Goal: Communication & Community: Participate in discussion

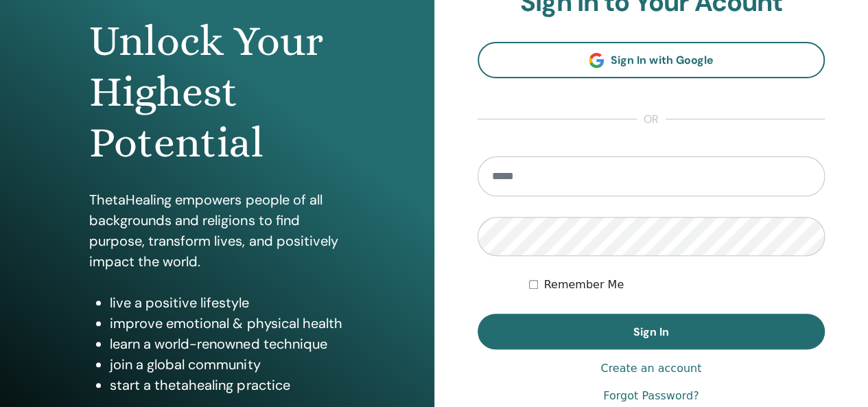
scroll to position [137, 0]
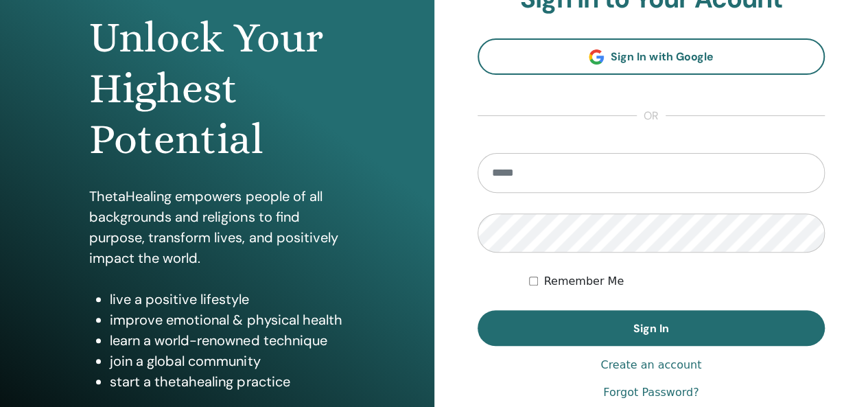
click at [549, 181] on input "email" at bounding box center [652, 173] width 348 height 40
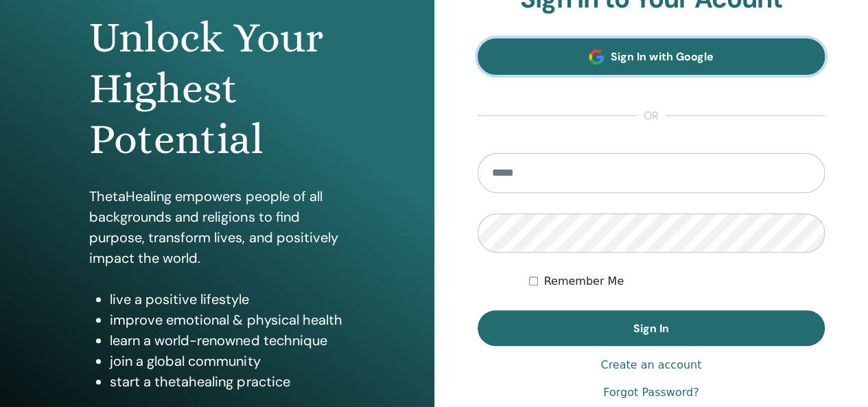
click at [649, 69] on link "Sign In with Google" at bounding box center [652, 56] width 348 height 36
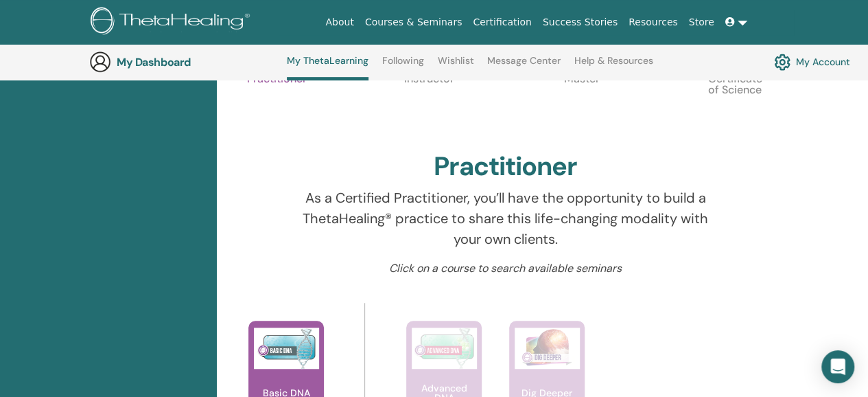
scroll to position [379, 0]
click at [838, 367] on icon "Open Intercom Messenger" at bounding box center [838, 367] width 16 height 18
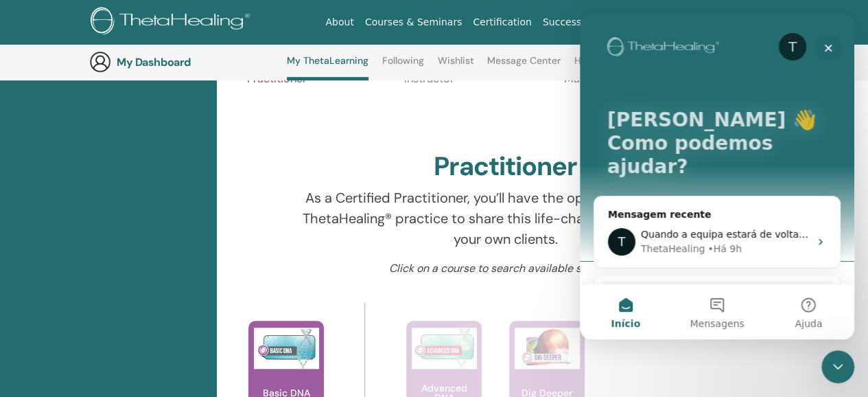
scroll to position [0, 0]
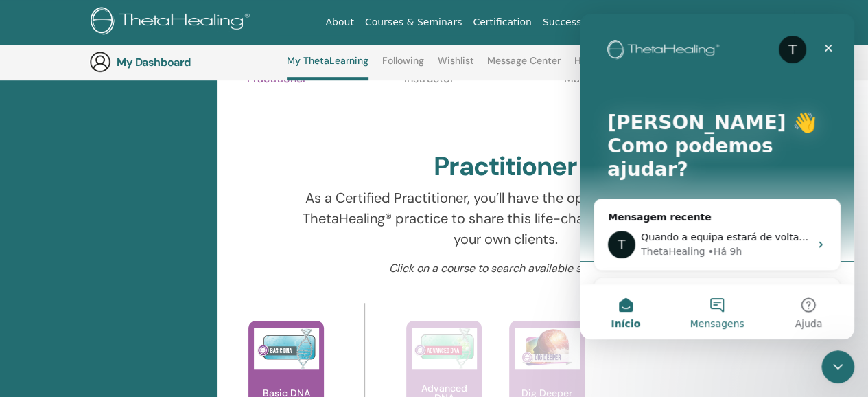
click at [719, 306] on button "Mensagens" at bounding box center [716, 311] width 91 height 55
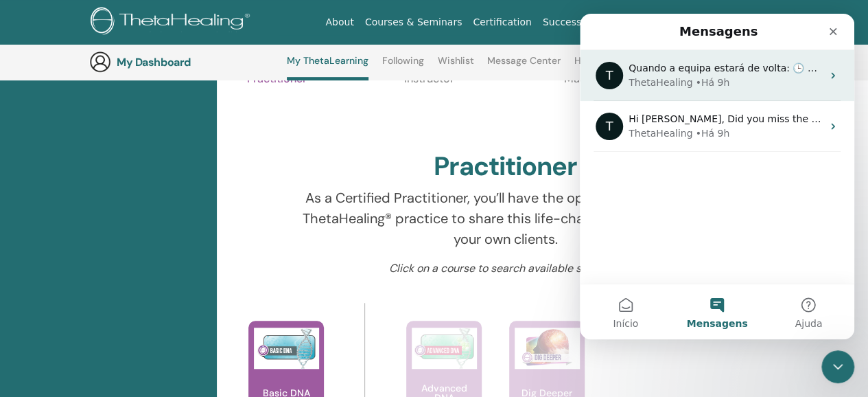
click at [704, 68] on span "Quando a equipa estará de volta: 🕒 Amanhã" at bounding box center [738, 67] width 219 height 11
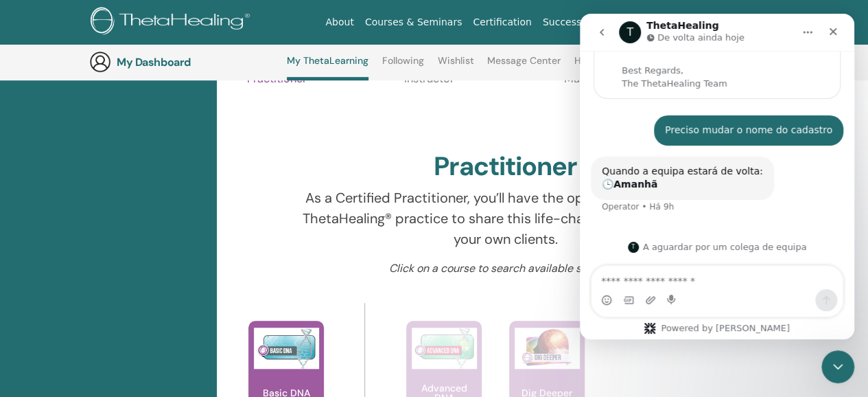
scroll to position [111, 0]
type textarea "*******"
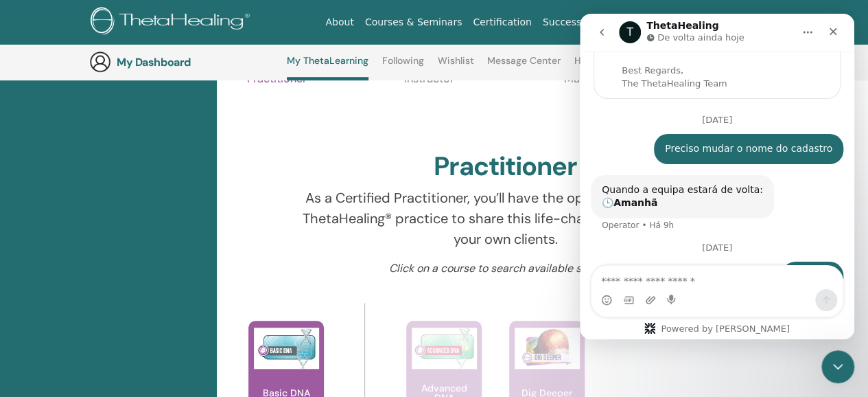
scroll to position [189, 0]
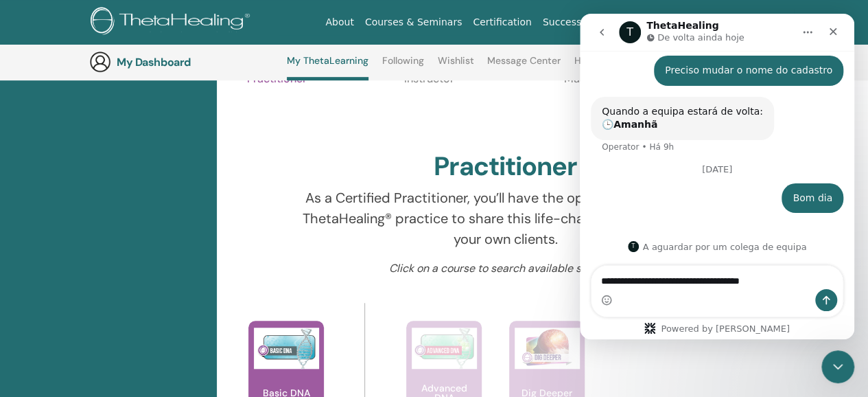
type textarea "**********"
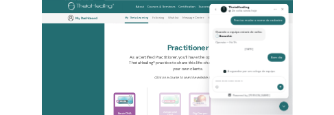
scroll to position [234, 0]
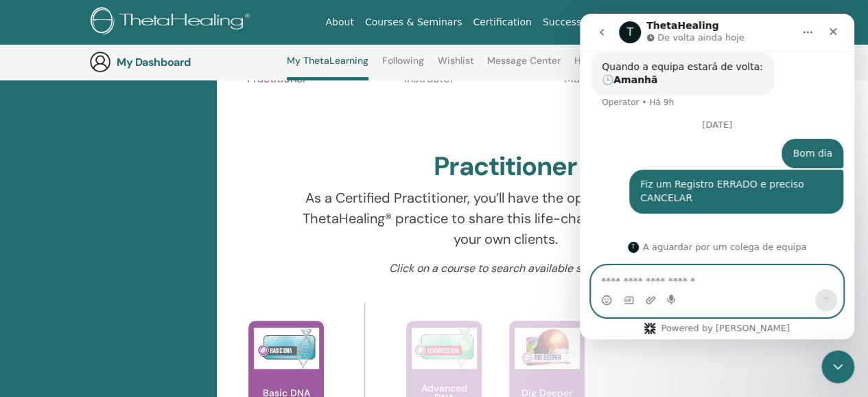
click at [711, 284] on textarea "Envie uma mensagem..." at bounding box center [718, 277] width 252 height 23
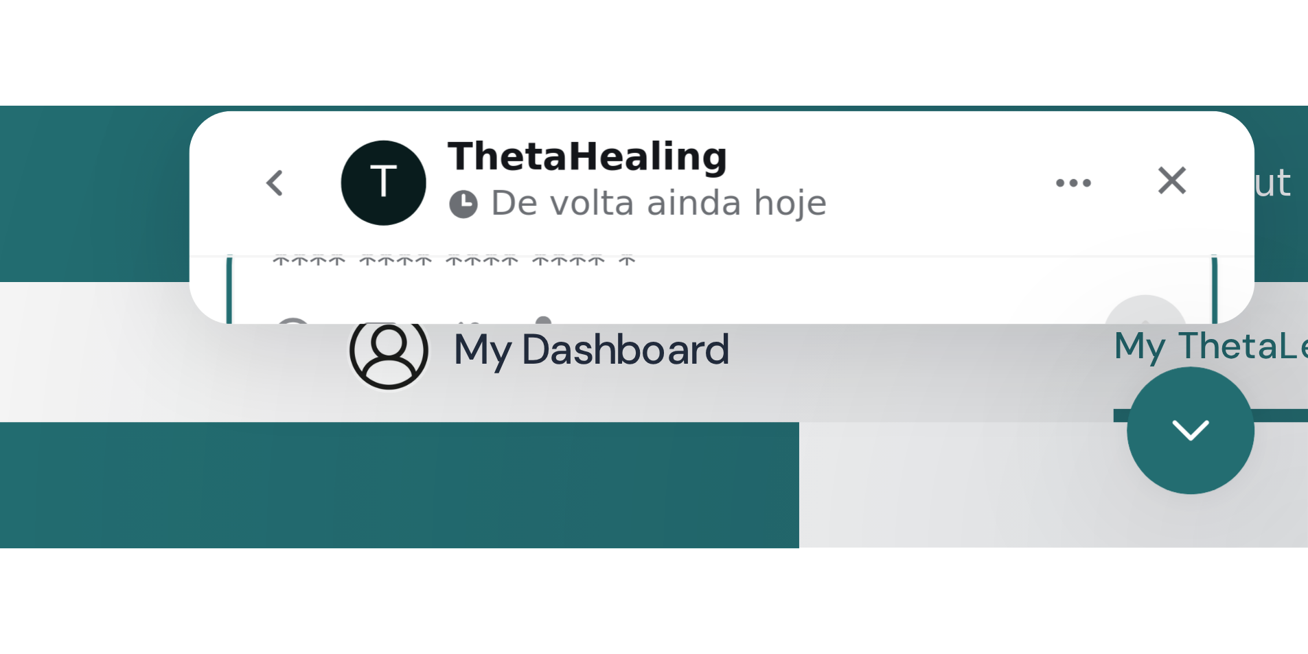
scroll to position [78, 0]
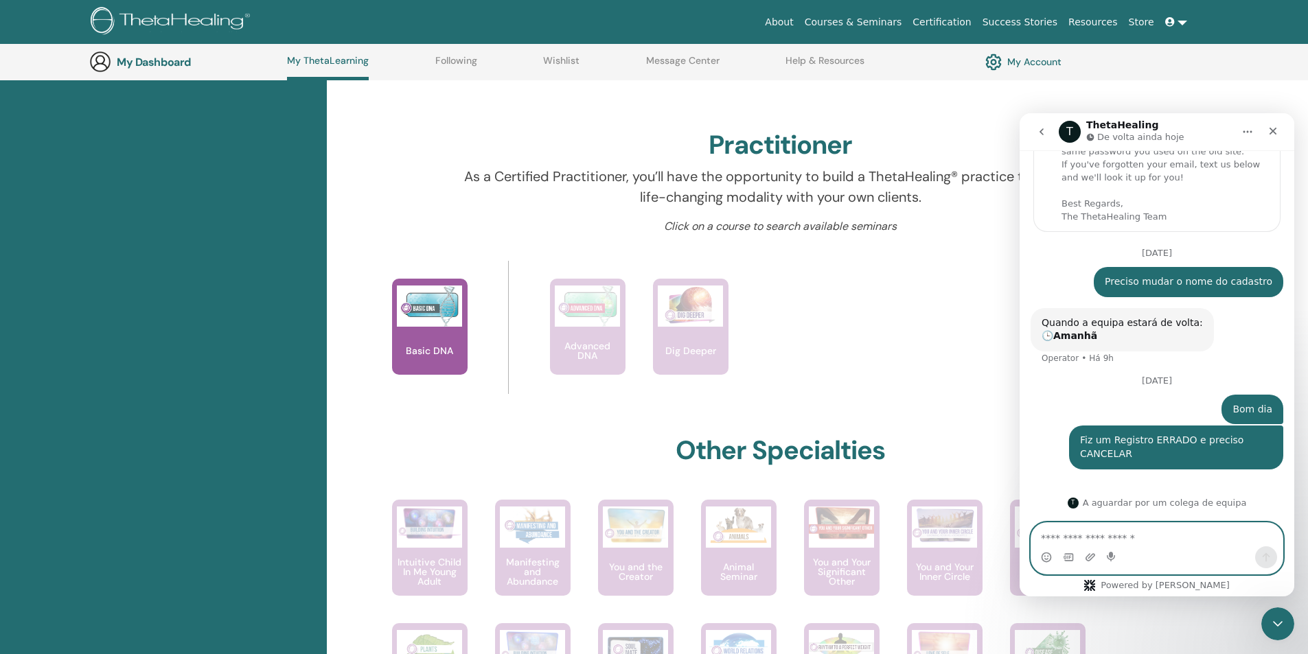
click at [868, 406] on textarea "Envie uma mensagem..." at bounding box center [1156, 534] width 251 height 23
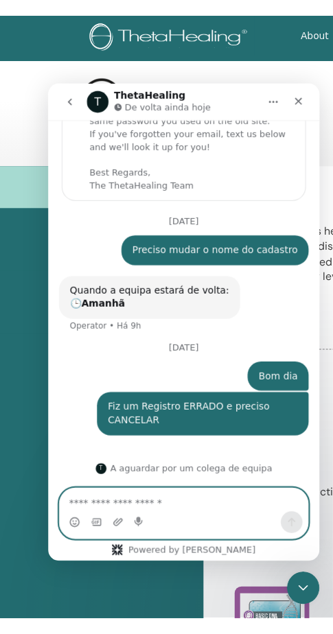
scroll to position [0, 0]
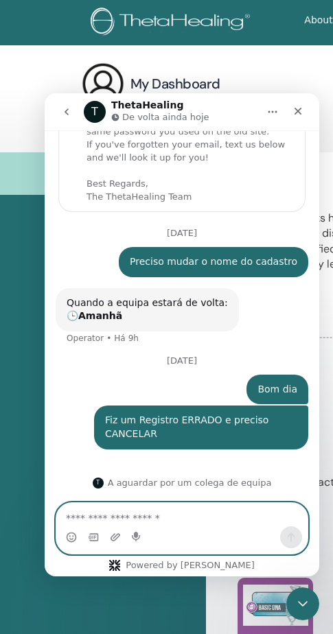
click at [96, 406] on textarea "Envie uma mensagem..." at bounding box center [181, 514] width 251 height 23
type textarea "*****"
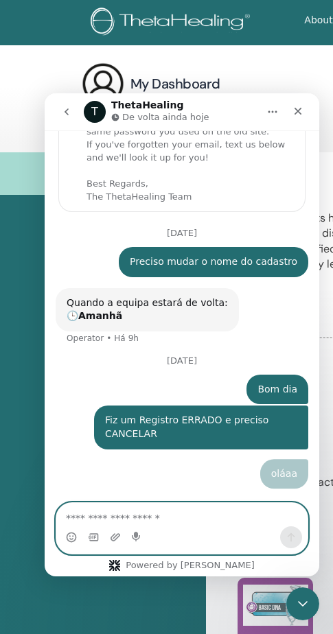
scroll to position [108, 0]
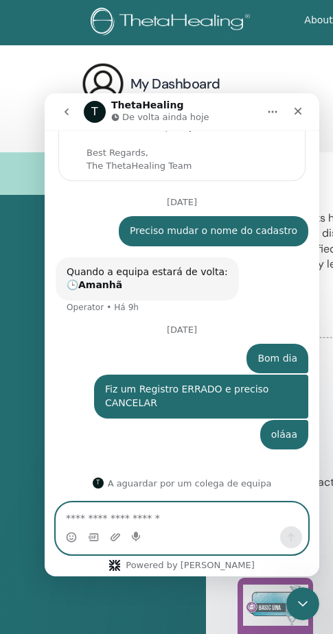
click at [156, 406] on textarea "Envie uma mensagem..." at bounding box center [181, 514] width 251 height 23
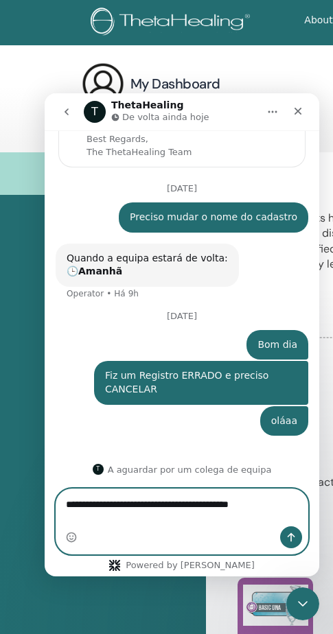
type textarea "**********"
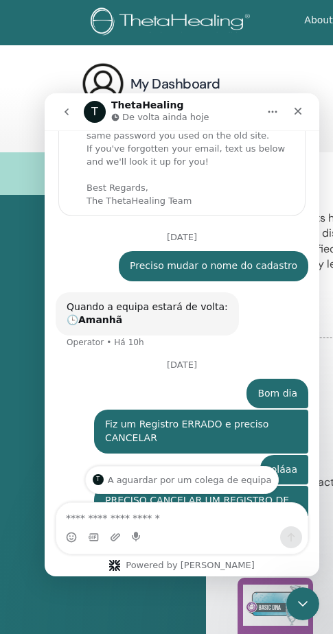
scroll to position [153, 0]
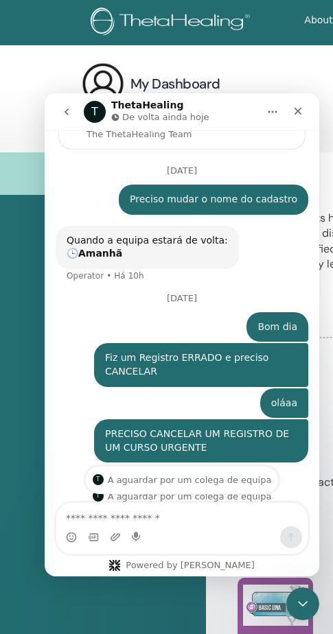
scroll to position [153, 0]
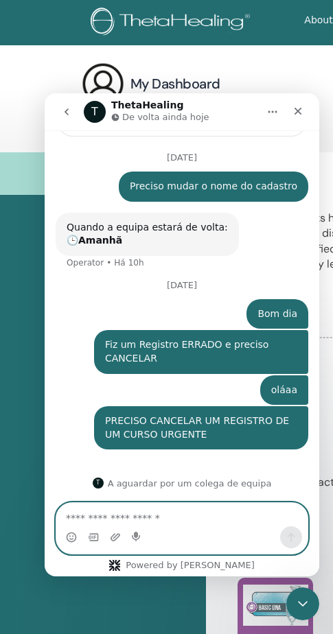
click at [160, 520] on textarea "Envie uma mensagem..." at bounding box center [181, 514] width 251 height 23
type textarea "*****"
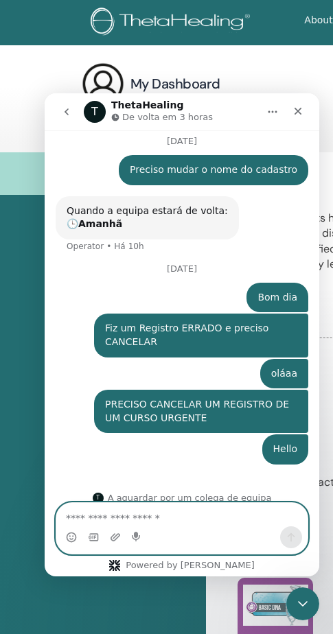
scroll to position [185, 0]
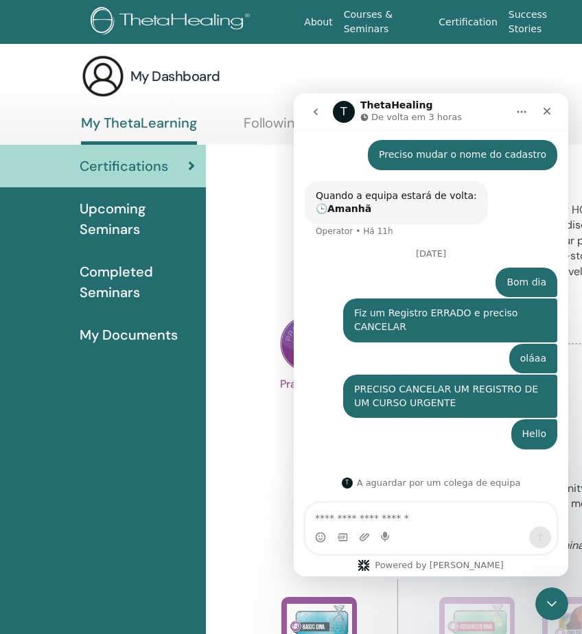
scroll to position [0, 0]
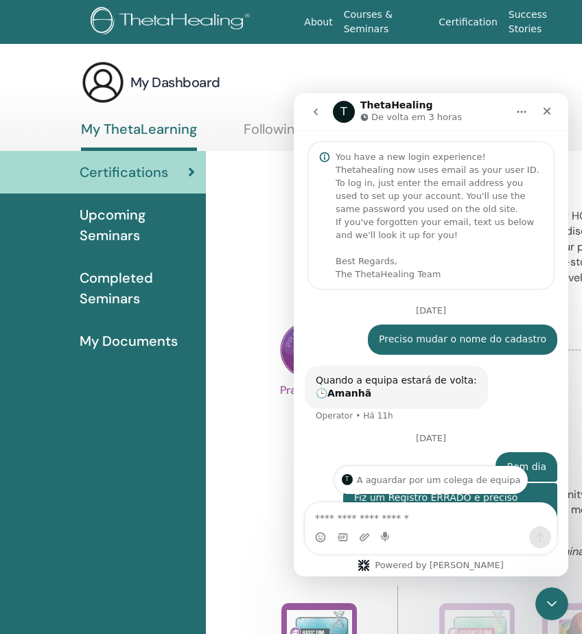
scroll to position [185, 0]
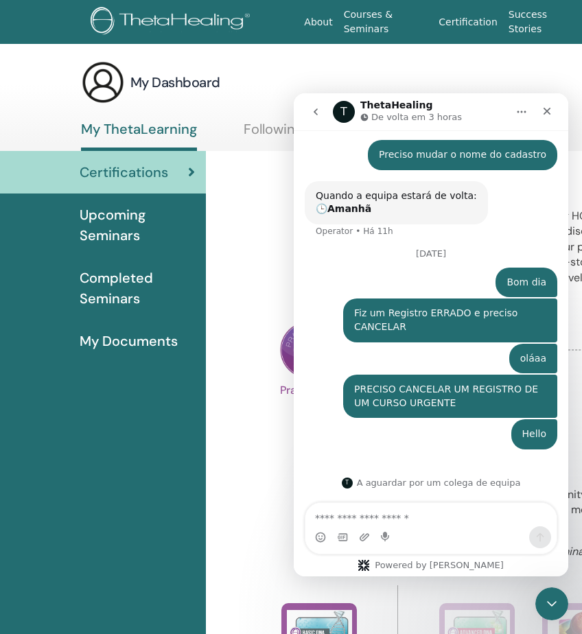
click at [395, 520] on textarea "Envie uma mensagem..." at bounding box center [431, 514] width 251 height 23
type textarea "**********"
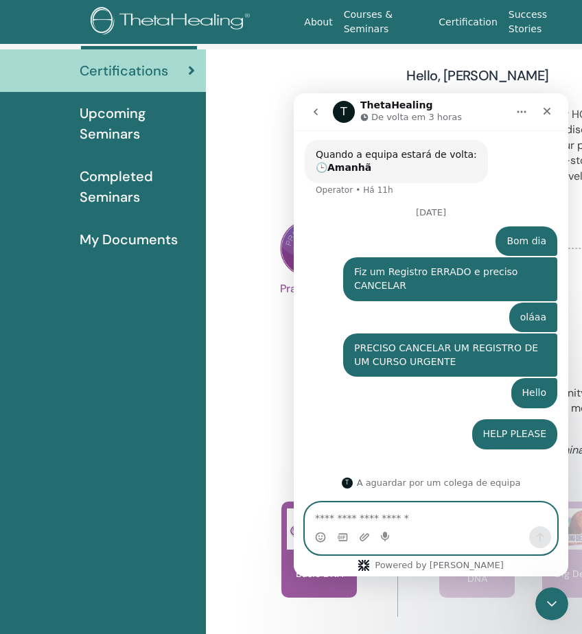
scroll to position [0, 0]
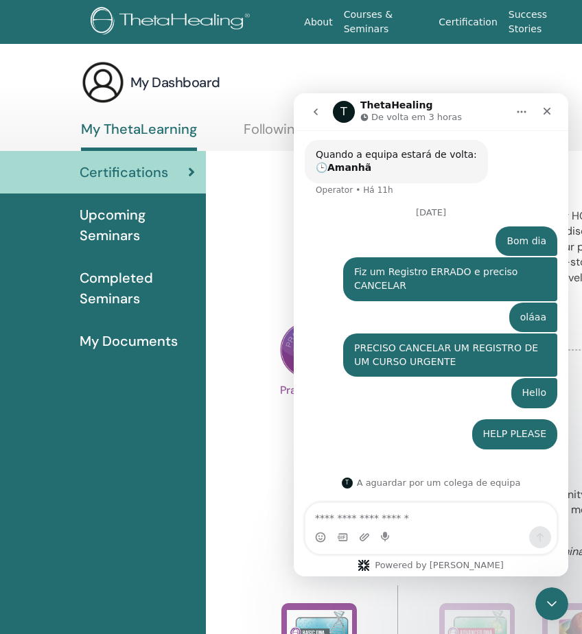
click at [119, 344] on span "My Documents" at bounding box center [129, 341] width 98 height 21
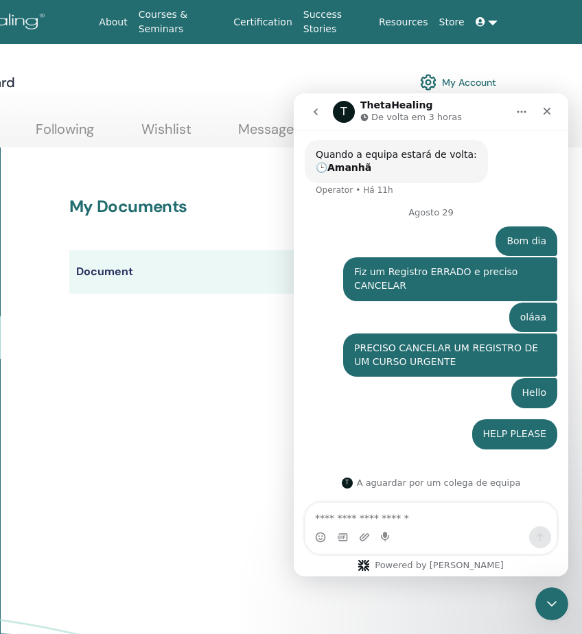
scroll to position [0, 242]
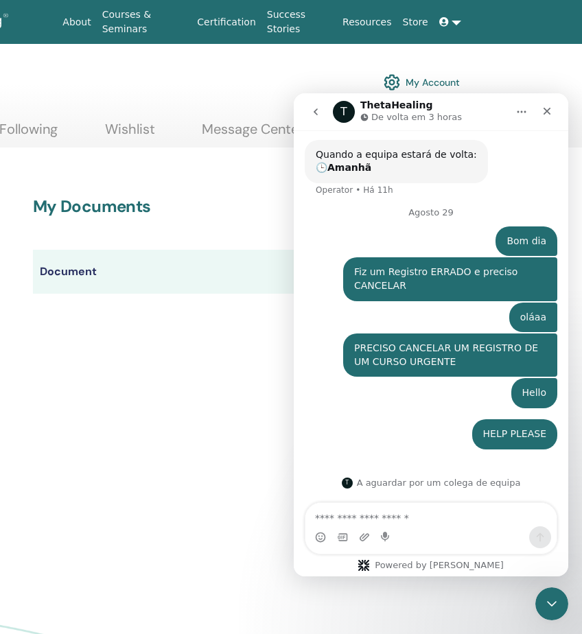
click at [67, 278] on th "Document" at bounding box center [174, 272] width 283 height 44
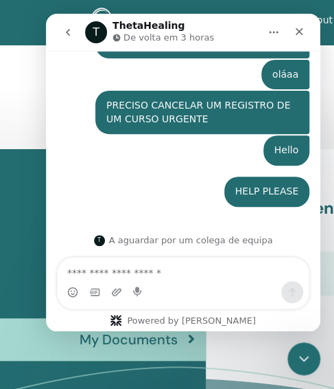
scroll to position [391, 0]
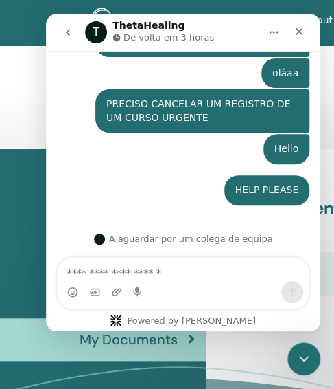
click at [3, 240] on link "Upcoming Seminars" at bounding box center [103, 223] width 206 height 63
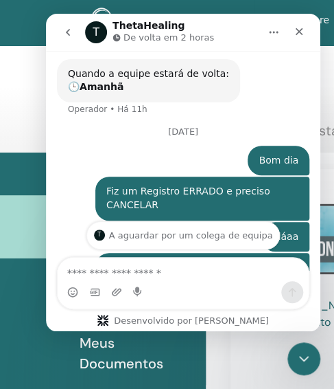
scroll to position [365, 0]
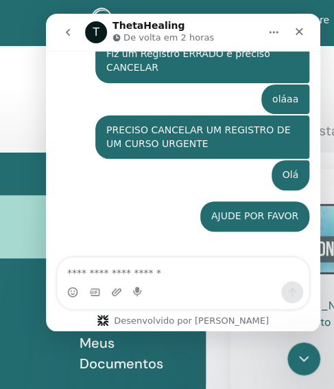
click at [204, 300] on div "Mensageiro da Intercom" at bounding box center [183, 292] width 251 height 22
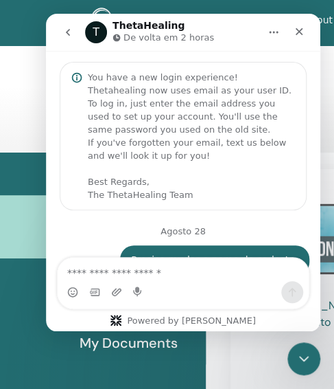
scroll to position [391, 0]
